Goal: Task Accomplishment & Management: Use online tool/utility

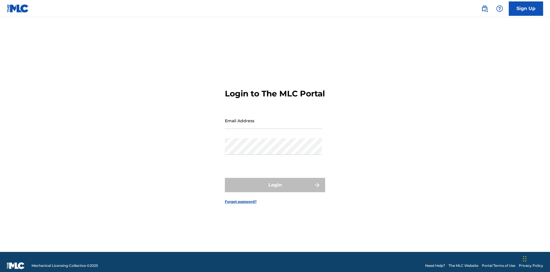
scroll to position [7, 0]
click at [274, 118] on input "Email Address" at bounding box center [273, 120] width 97 height 16
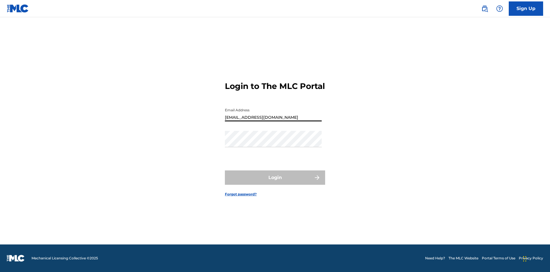
type input "[EMAIL_ADDRESS][DOMAIN_NAME]"
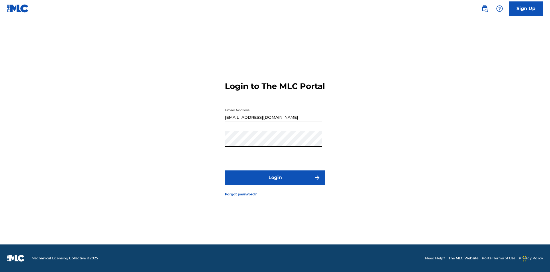
click at [275, 182] on button "Login" at bounding box center [275, 177] width 100 height 14
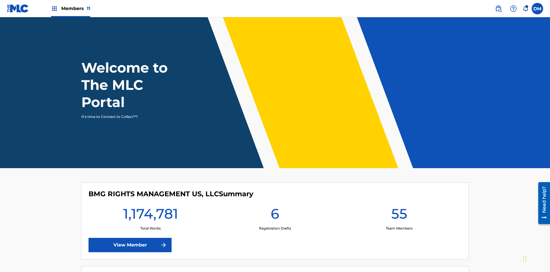
click at [71, 8] on span "Members 11" at bounding box center [75, 8] width 29 height 7
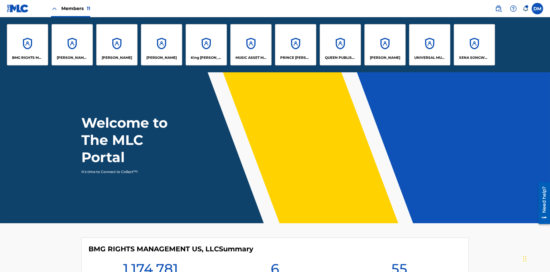
click at [430, 58] on p "UNIVERSAL MUSIC PUB GROUP" at bounding box center [430, 57] width 31 height 5
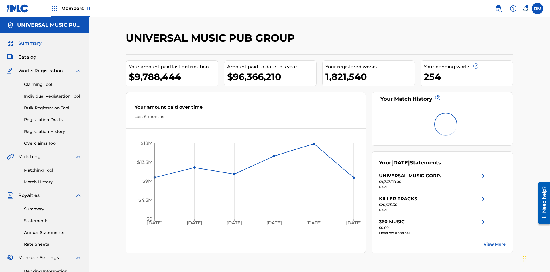
click at [53, 93] on link "Individual Registration Tool" at bounding box center [53, 96] width 58 height 6
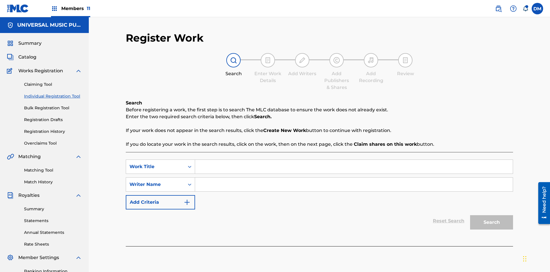
click at [354, 160] on input "Search Form" at bounding box center [354, 167] width 318 height 14
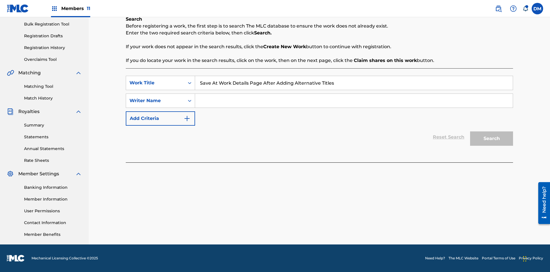
type input "Save At Work Details Page After Adding Alternative Titles"
click at [354, 101] on input "Search Form" at bounding box center [354, 101] width 318 height 14
type input "QWERTYUIOP"
click at [492, 138] on button "Search" at bounding box center [491, 138] width 43 height 14
